Goal: Task Accomplishment & Management: Use online tool/utility

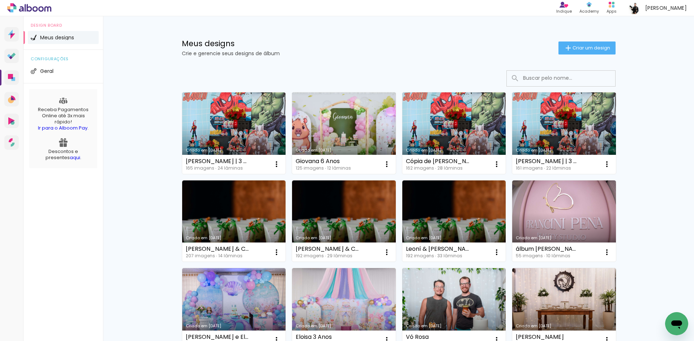
click at [335, 130] on link "Criado em [DATE]" at bounding box center [344, 133] width 104 height 82
